Goal: Task Accomplishment & Management: Manage account settings

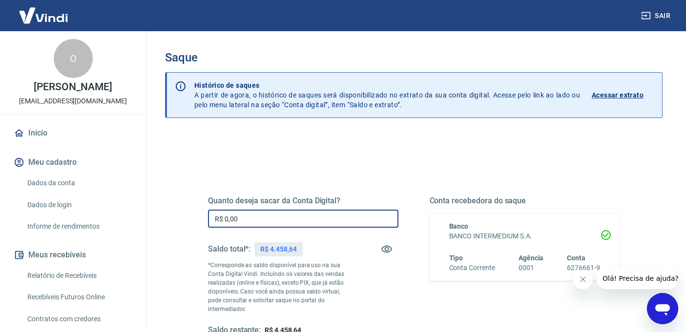
drag, startPoint x: 241, startPoint y: 222, endPoint x: 201, endPoint y: 218, distance: 40.7
click at [201, 218] on div "Quanto deseja sacar da Conta Digital? R$ 0,00 ​ Saldo total*: R$ 4.458,64 *Corr…" at bounding box center [413, 271] width 435 height 236
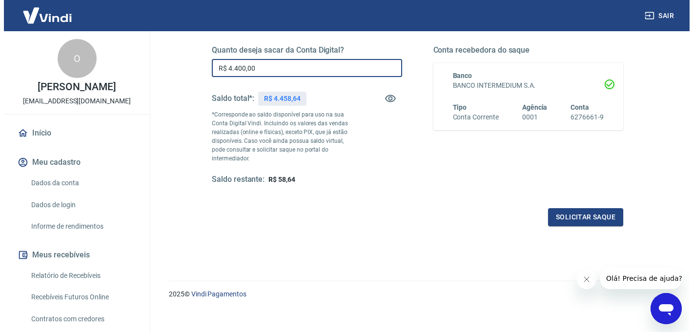
scroll to position [151, 0]
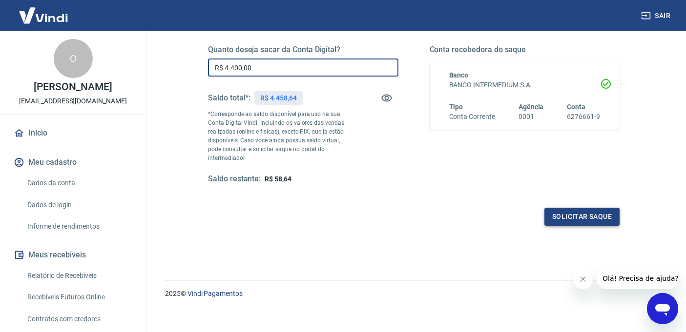
type input "R$ 4.400,00"
click at [585, 223] on button "Solicitar saque" at bounding box center [581, 217] width 75 height 18
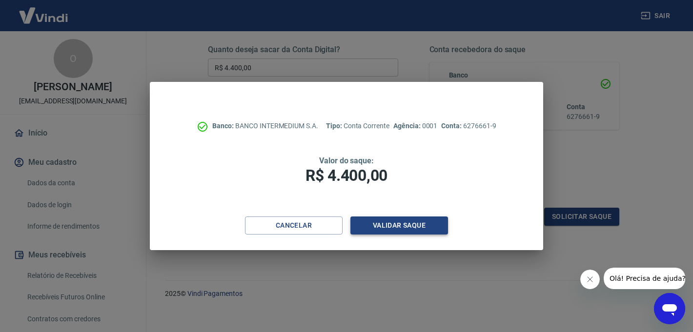
click at [385, 230] on button "Validar saque" at bounding box center [399, 226] width 98 height 18
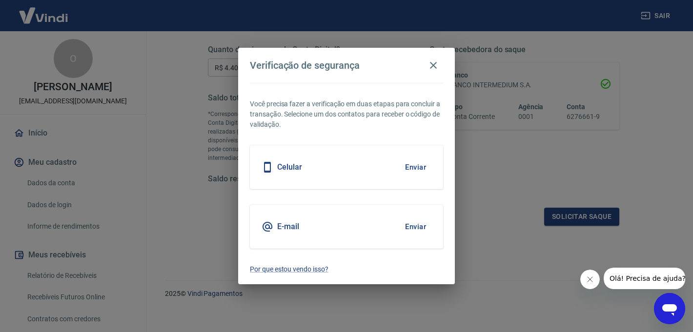
click at [421, 167] on button "Enviar" at bounding box center [416, 167] width 32 height 20
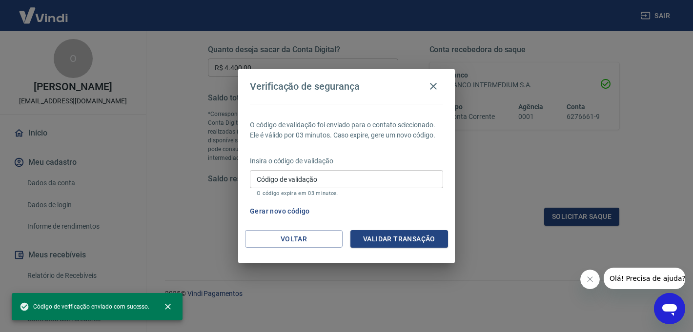
click at [415, 175] on input "Código de validação" at bounding box center [346, 179] width 193 height 18
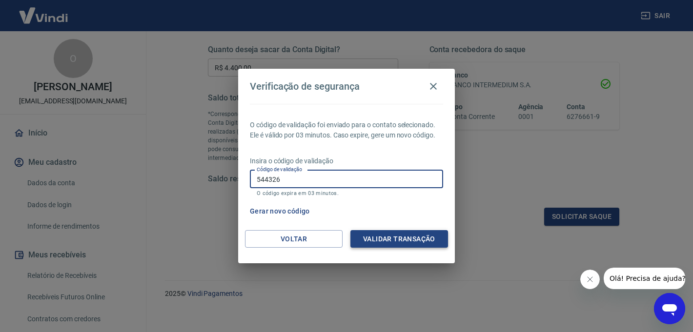
click at [426, 244] on button "Validar transação" at bounding box center [399, 239] width 98 height 18
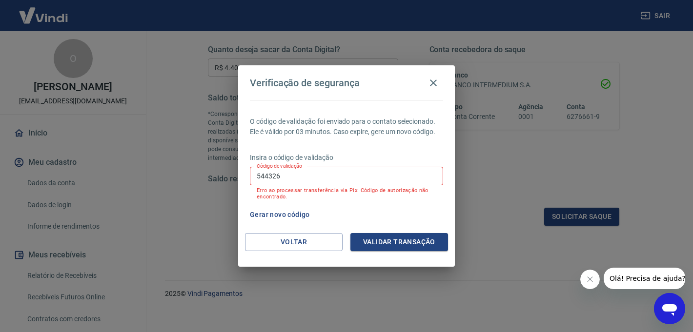
click at [369, 177] on input "544326" at bounding box center [346, 176] width 193 height 18
type input "5"
type input "741024"
click at [401, 245] on button "Validar transação" at bounding box center [399, 242] width 98 height 18
